Goal: Navigation & Orientation: Find specific page/section

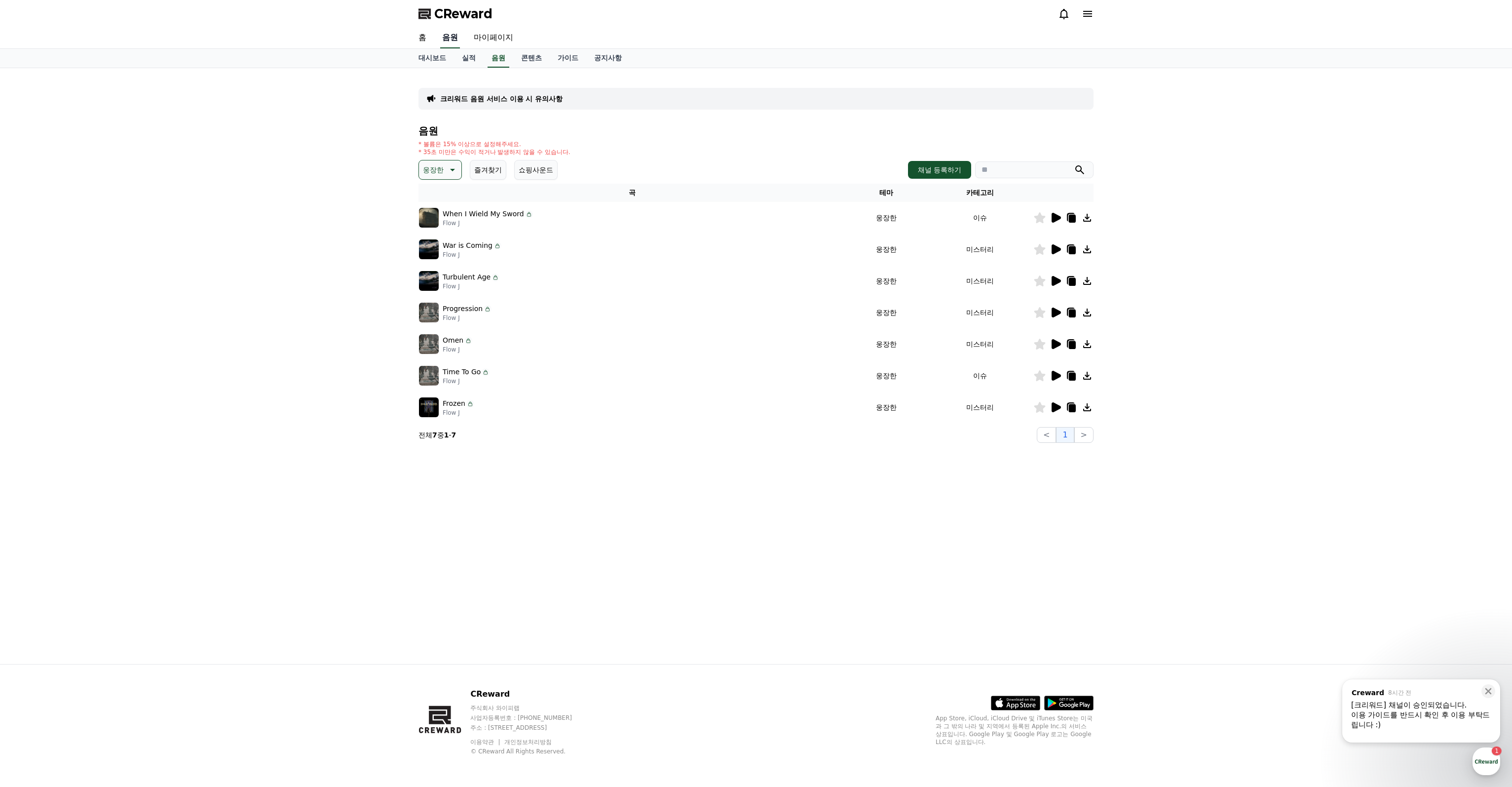
click at [452, 30] on link "음원" at bounding box center [450, 37] width 19 height 21
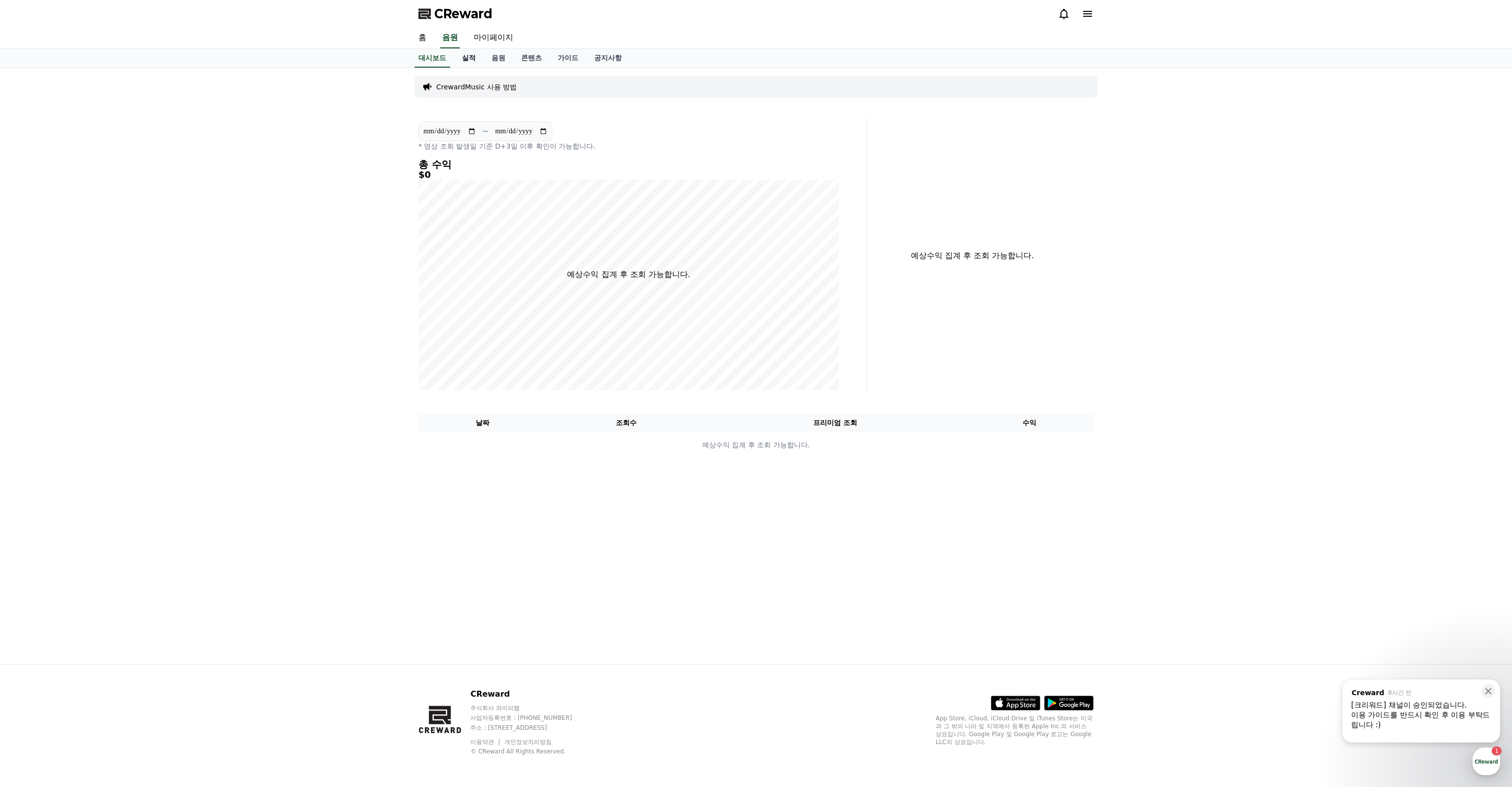
click at [465, 53] on link "실적" at bounding box center [468, 58] width 29 height 19
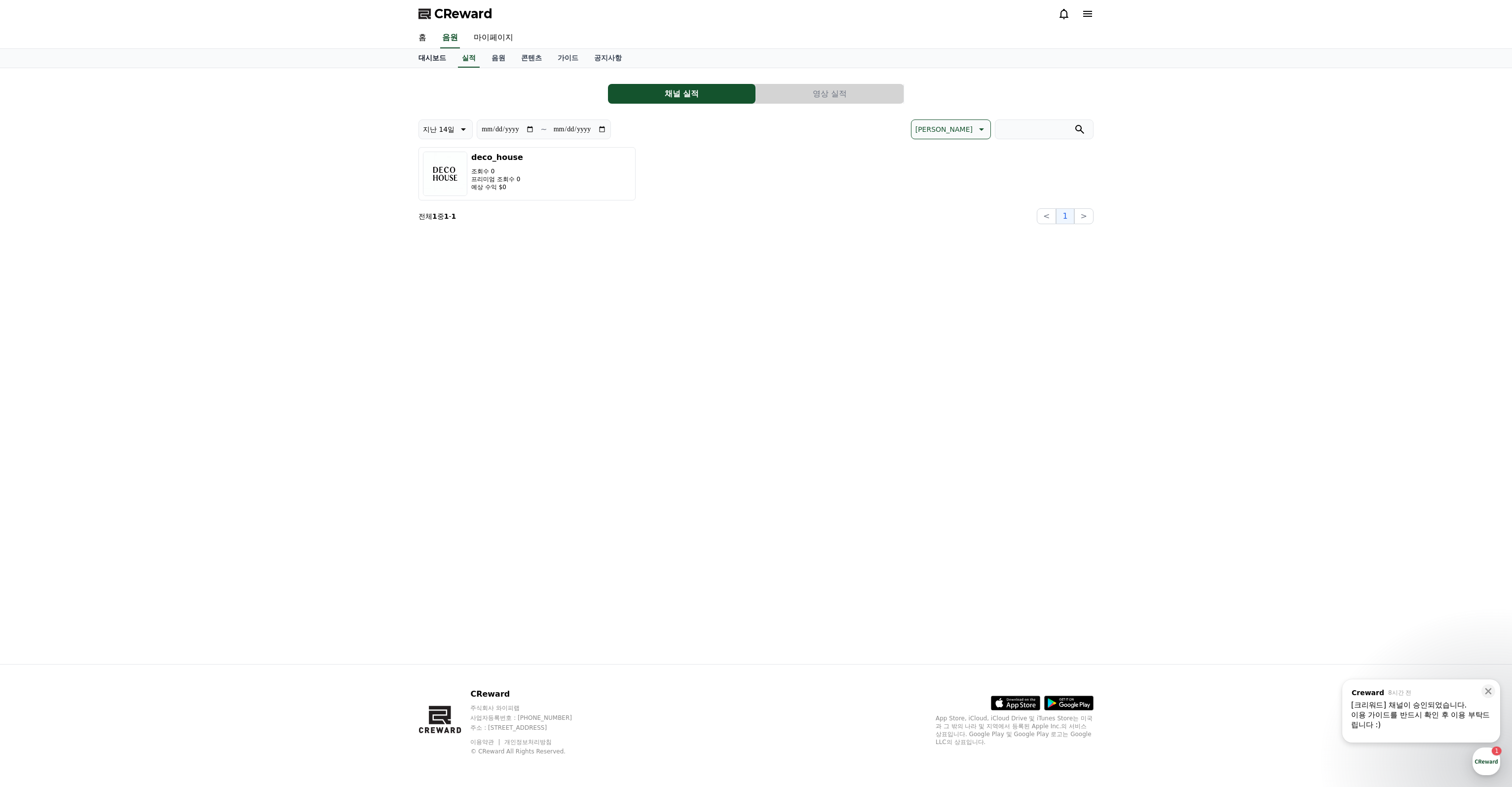
click at [429, 55] on link "대시보드" at bounding box center [432, 58] width 43 height 19
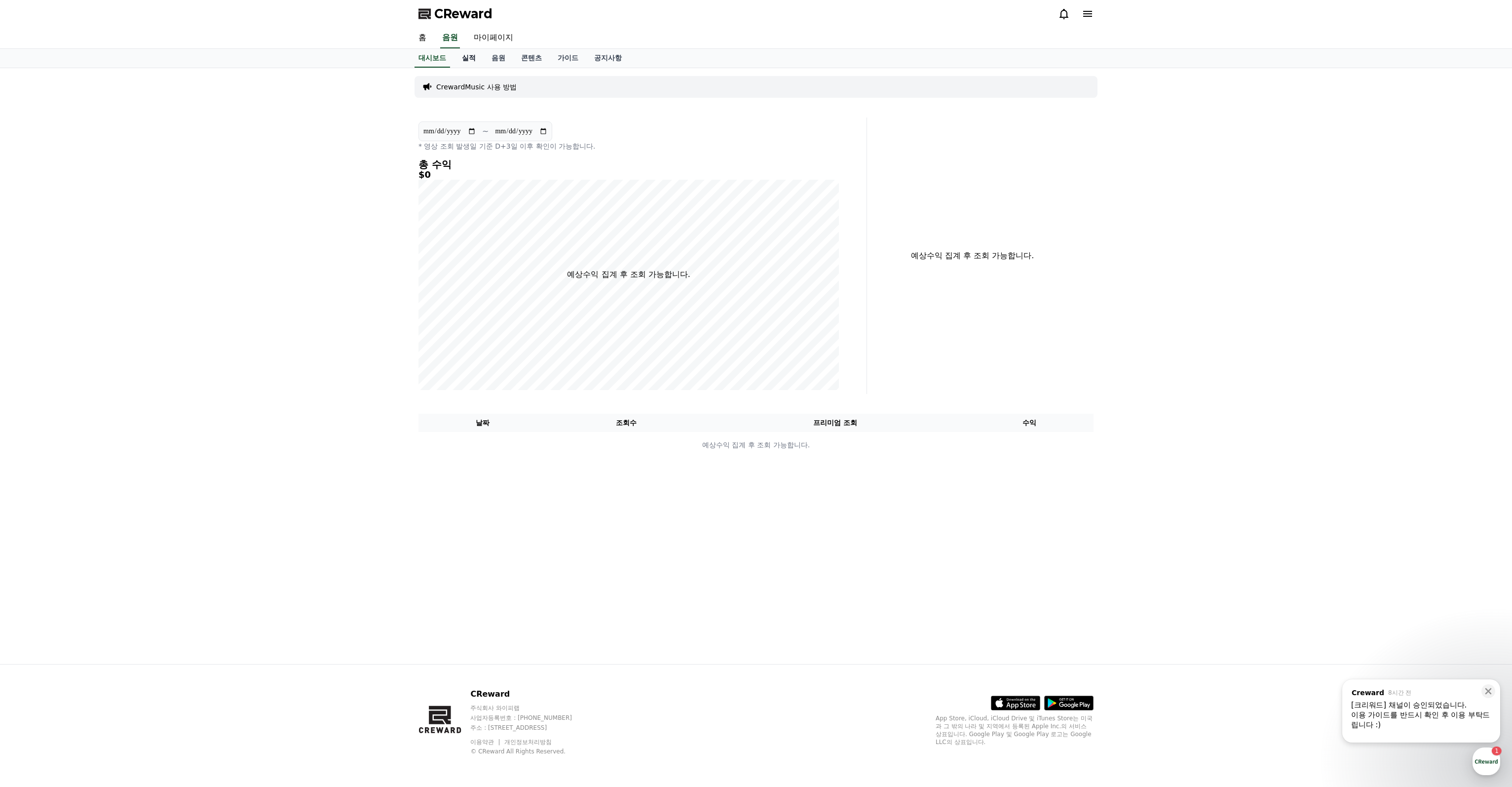
click at [469, 58] on link "실적" at bounding box center [468, 58] width 29 height 19
